Goal: Navigation & Orientation: Find specific page/section

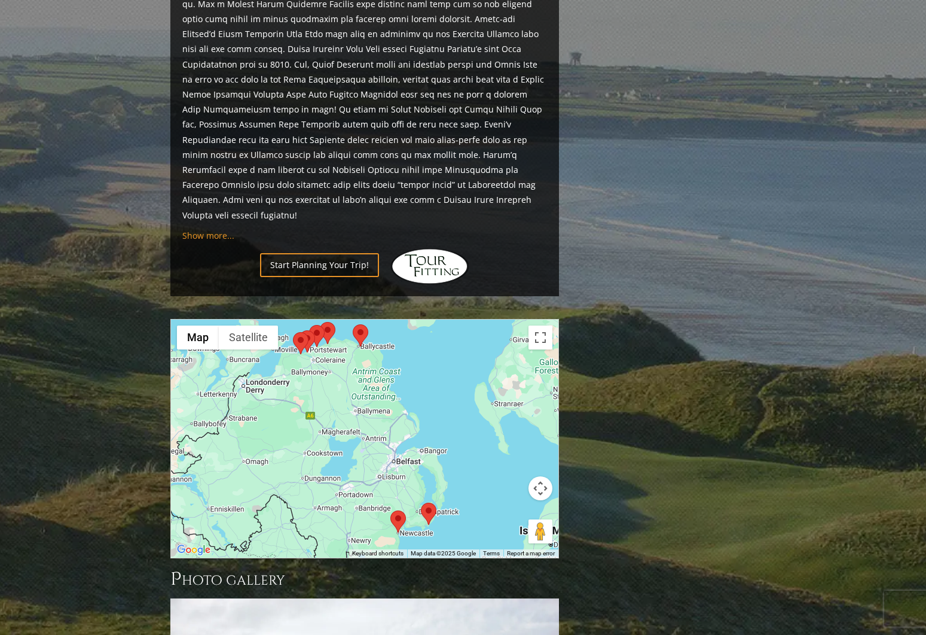
scroll to position [1047, 0]
click at [383, 428] on div at bounding box center [365, 438] width 388 height 238
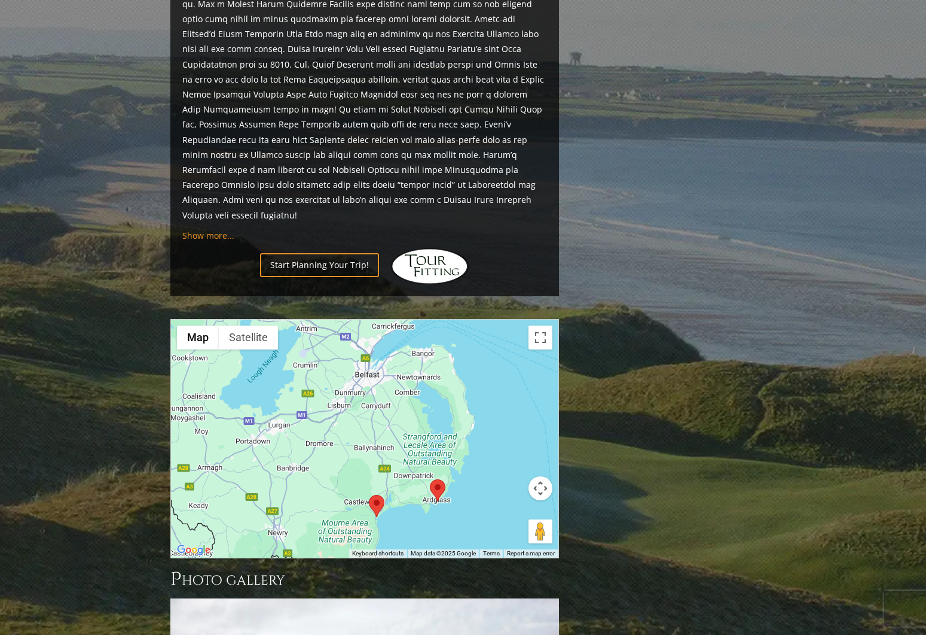
drag, startPoint x: 397, startPoint y: 438, endPoint x: 358, endPoint y: 350, distance: 96.4
click at [358, 350] on div at bounding box center [365, 438] width 388 height 238
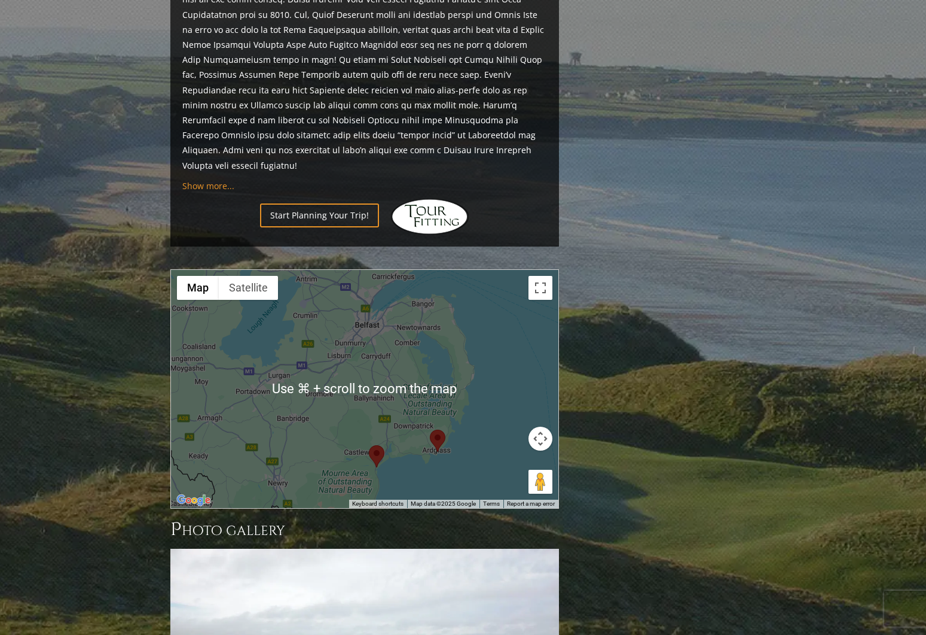
scroll to position [1096, 0]
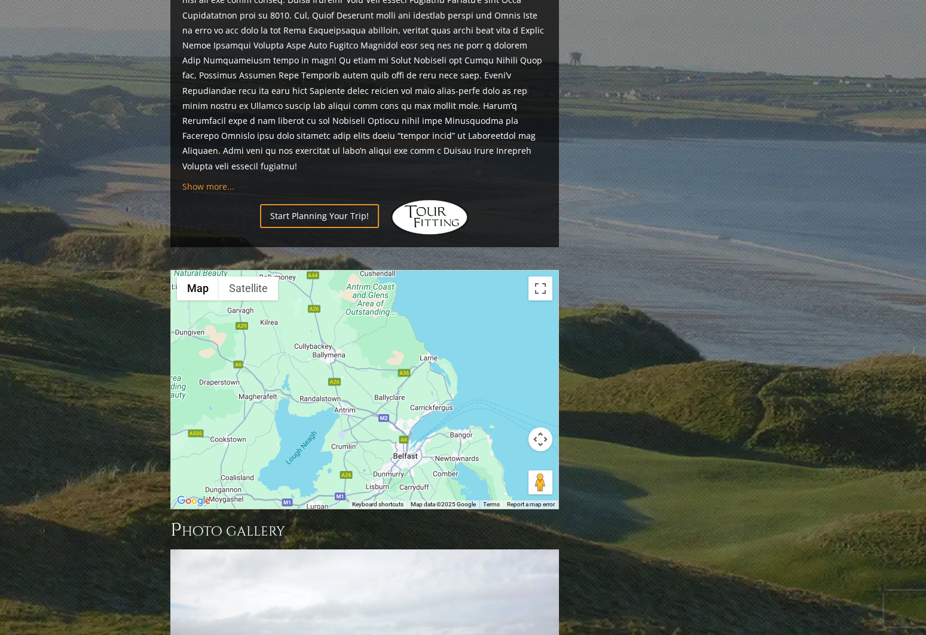
drag, startPoint x: 381, startPoint y: 352, endPoint x: 374, endPoint y: 383, distance: 31.8
click at [409, 434] on div at bounding box center [365, 389] width 388 height 238
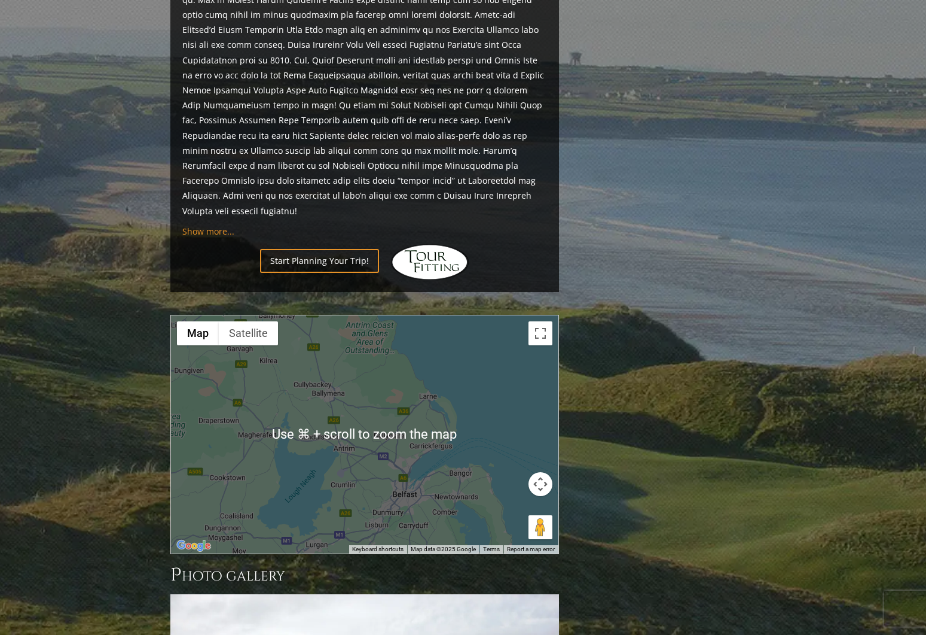
scroll to position [1051, 0]
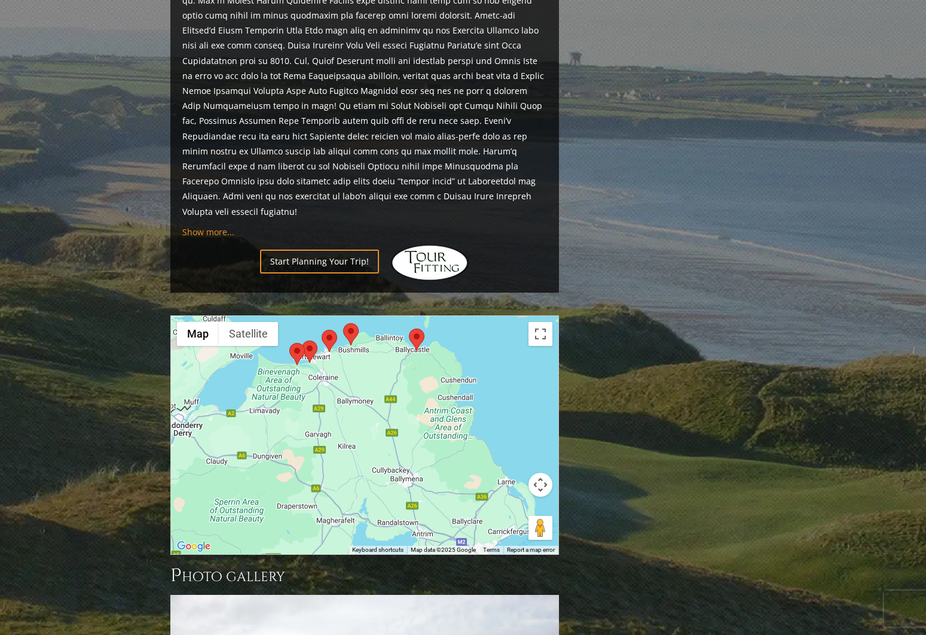
drag, startPoint x: 361, startPoint y: 362, endPoint x: 411, endPoint y: 412, distance: 71.1
click at [428, 436] on div at bounding box center [365, 435] width 388 height 238
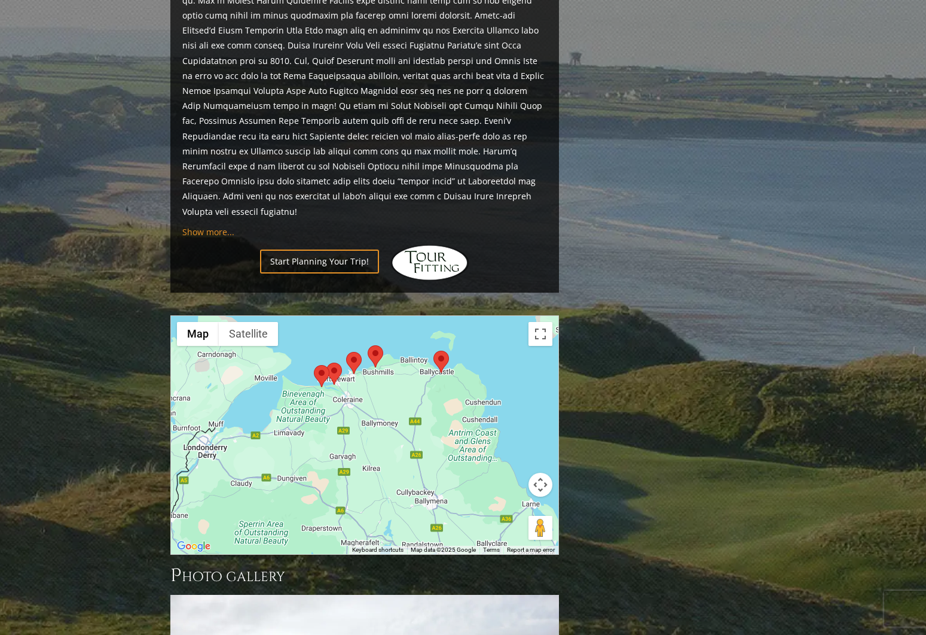
drag, startPoint x: 395, startPoint y: 358, endPoint x: 422, endPoint y: 383, distance: 36.4
click at [422, 383] on div at bounding box center [365, 435] width 388 height 238
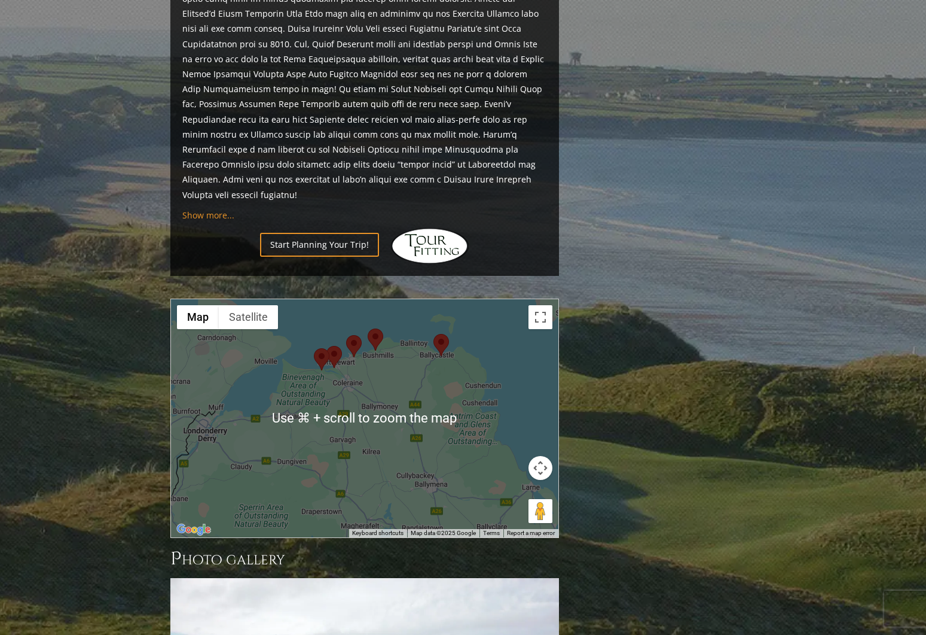
scroll to position [1068, 0]
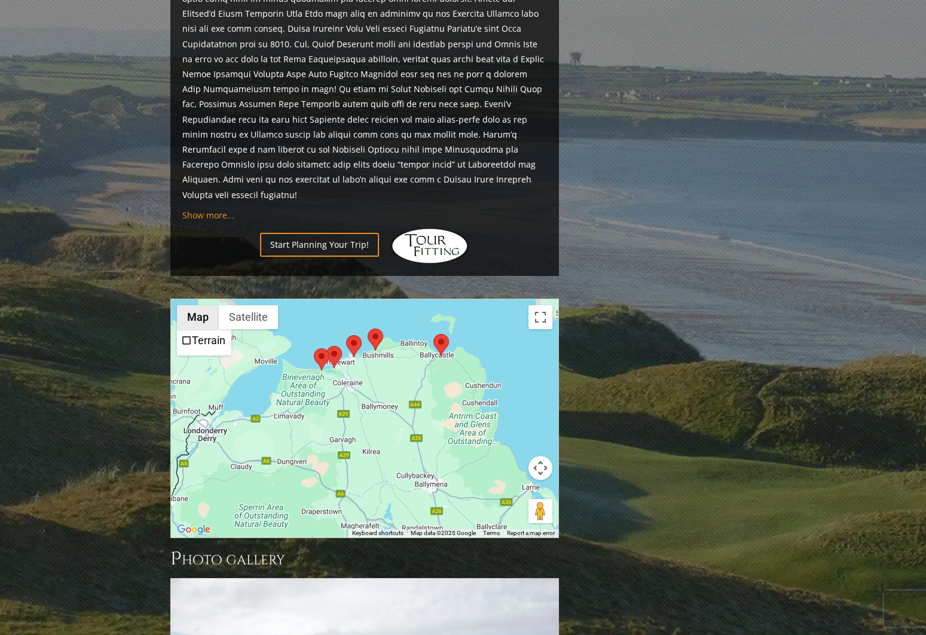
click at [196, 305] on button "Map" at bounding box center [198, 317] width 42 height 24
click at [244, 305] on button "Satellite" at bounding box center [248, 317] width 59 height 24
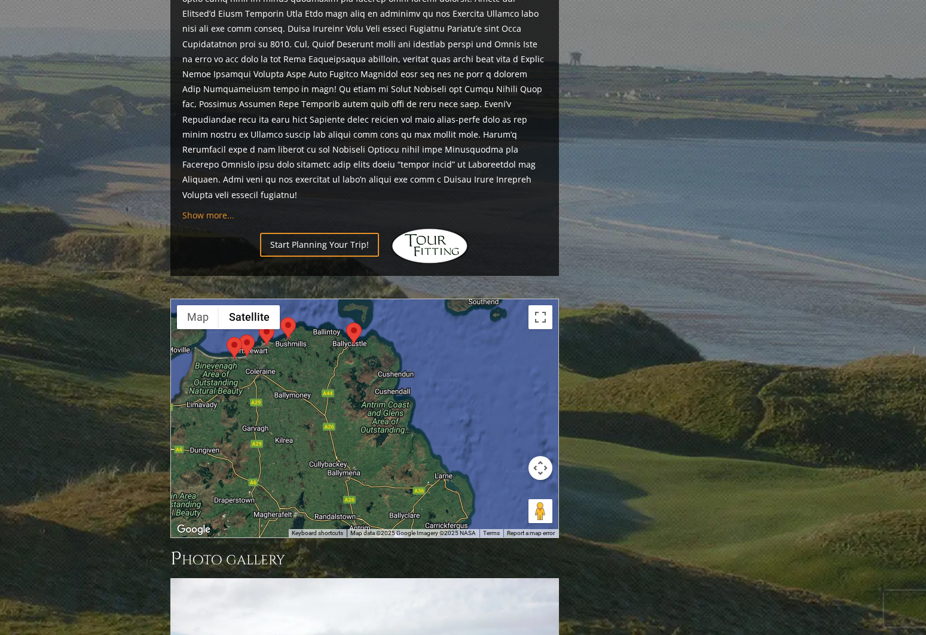
drag, startPoint x: 408, startPoint y: 397, endPoint x: 319, endPoint y: 386, distance: 89.8
click at [319, 386] on div at bounding box center [365, 418] width 388 height 238
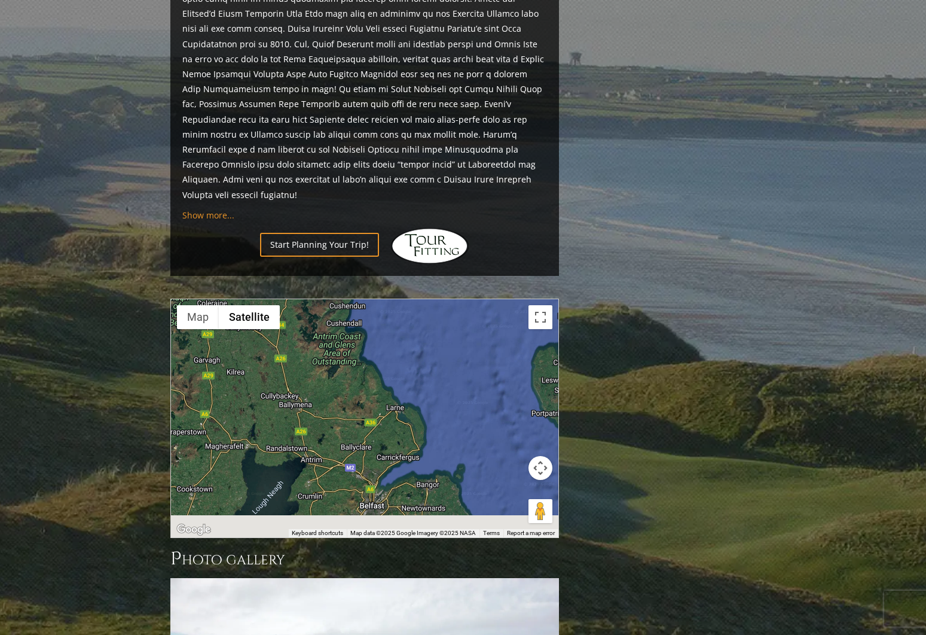
drag, startPoint x: 406, startPoint y: 411, endPoint x: 355, endPoint y: 341, distance: 87.3
click at [355, 340] on div at bounding box center [365, 418] width 388 height 238
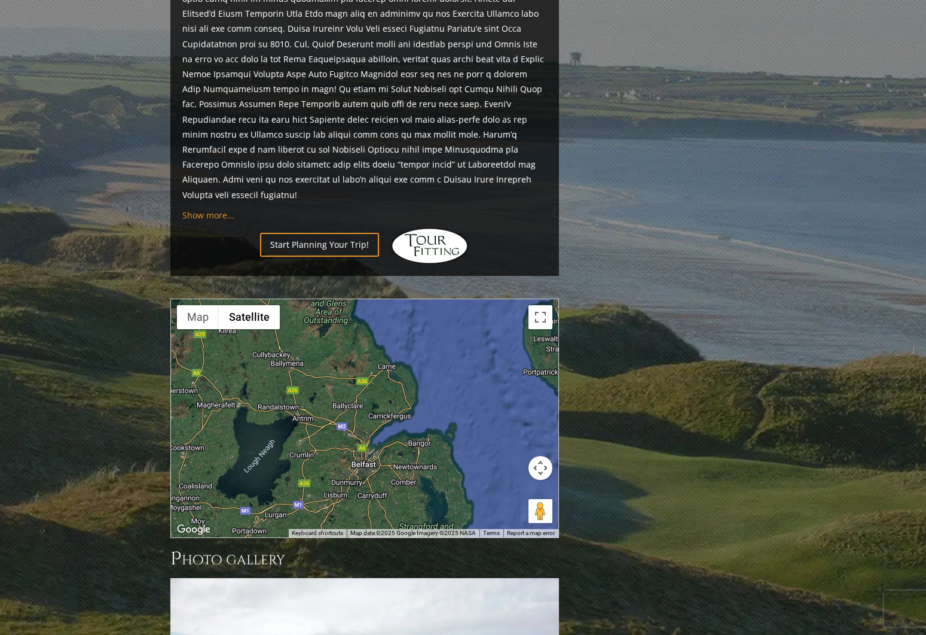
drag, startPoint x: 395, startPoint y: 413, endPoint x: 386, endPoint y: 366, distance: 47.4
click at [386, 366] on div at bounding box center [365, 418] width 388 height 238
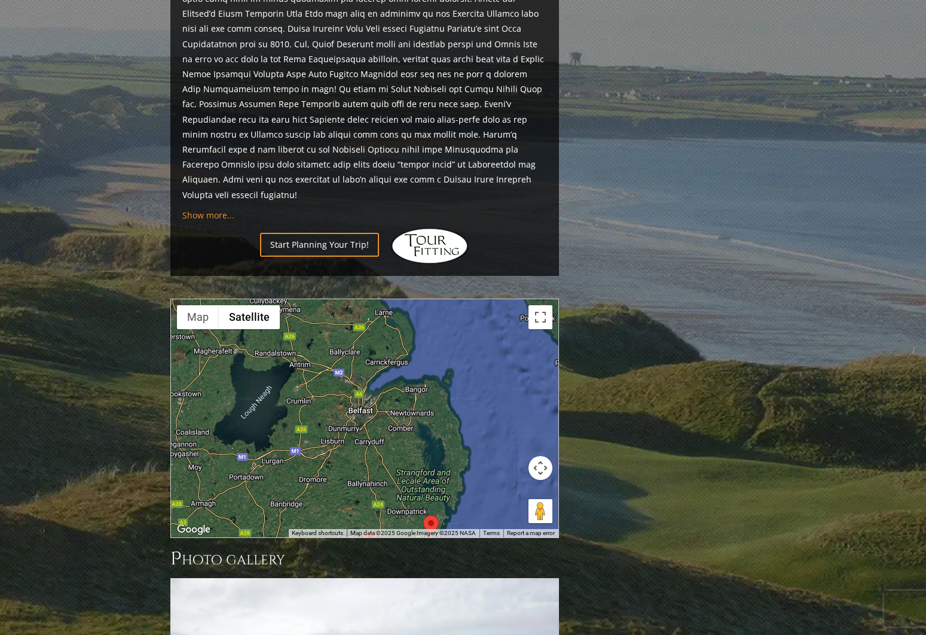
drag, startPoint x: 384, startPoint y: 410, endPoint x: 407, endPoint y: 376, distance: 41.3
click at [407, 377] on div at bounding box center [365, 418] width 388 height 238
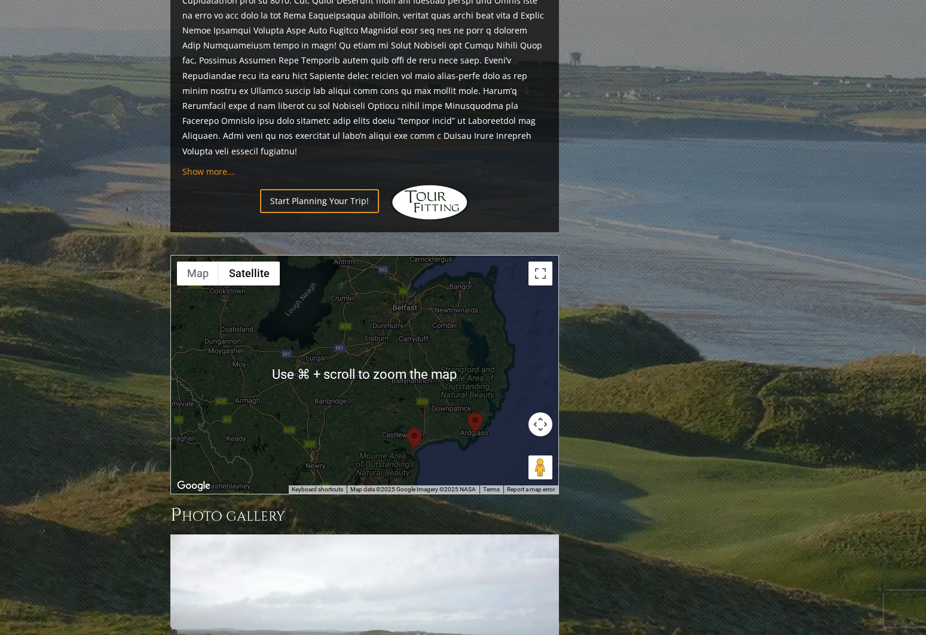
scroll to position [1112, 0]
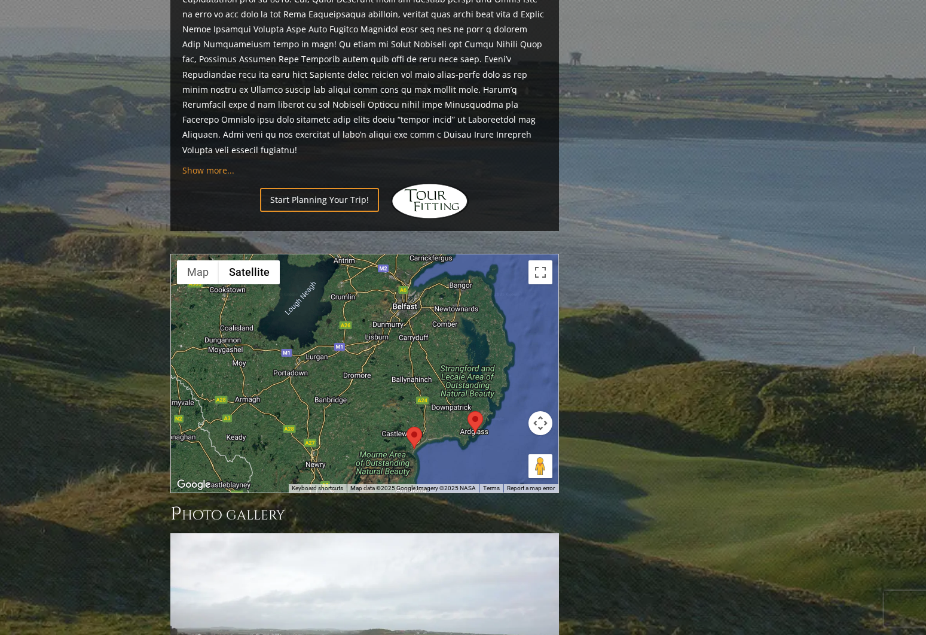
click at [407, 426] on area at bounding box center [407, 426] width 0 height 0
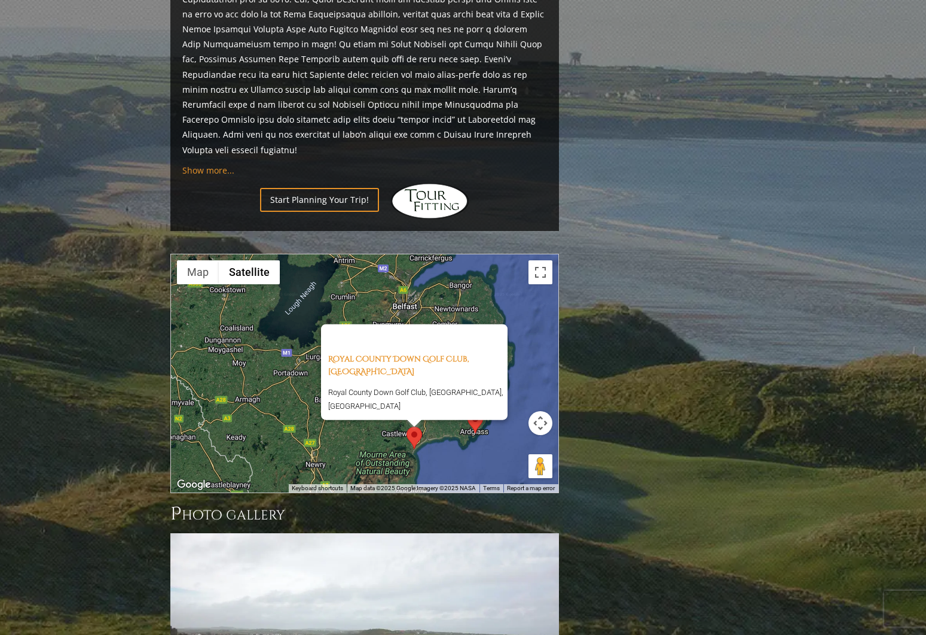
click at [468, 411] on area at bounding box center [468, 411] width 0 height 0
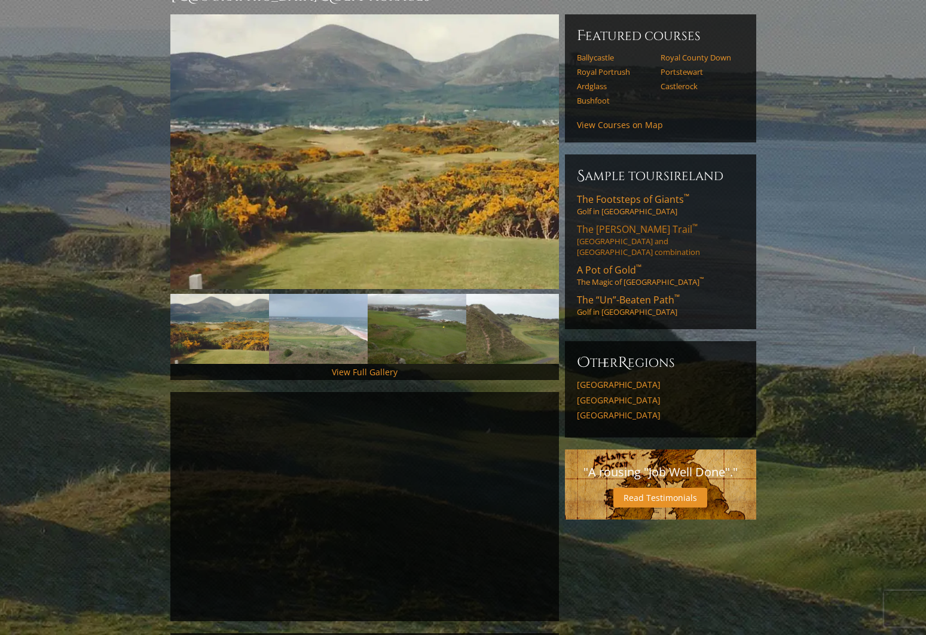
scroll to position [147, 0]
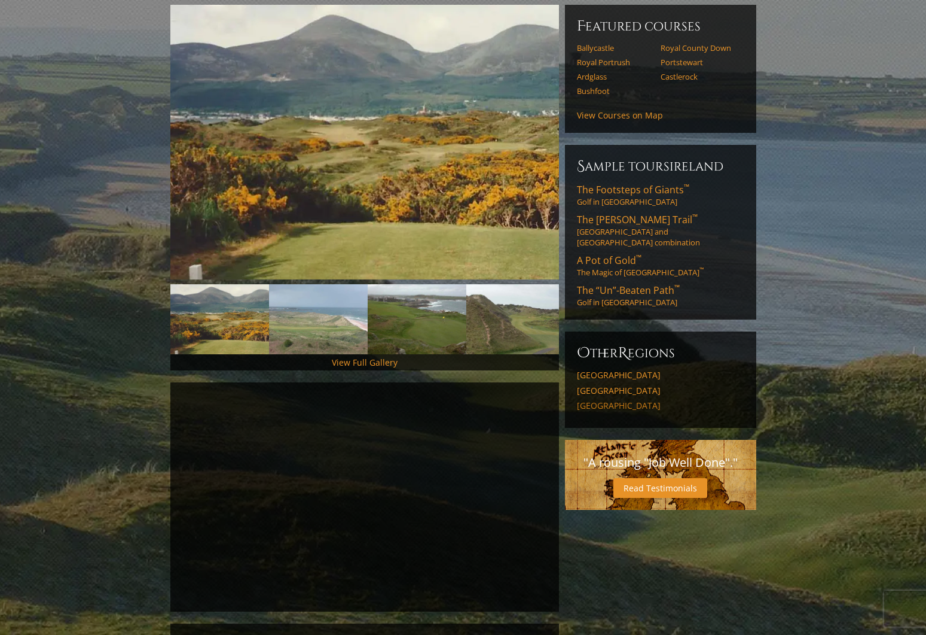
click at [618, 400] on link "[GEOGRAPHIC_DATA]" at bounding box center [660, 405] width 167 height 11
